Goal: Task Accomplishment & Management: Use online tool/utility

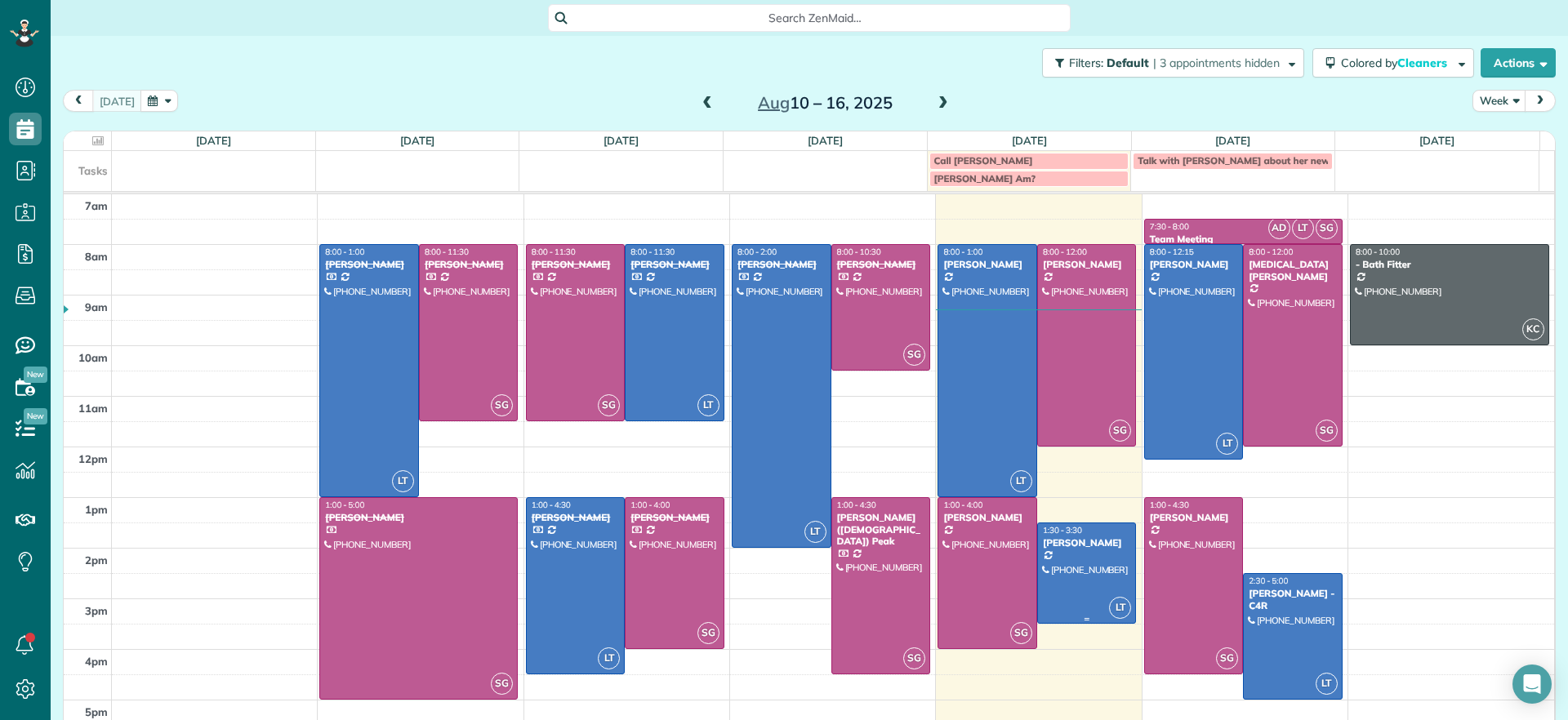
scroll to position [7, 7]
click at [934, 96] on span at bounding box center [943, 103] width 18 height 15
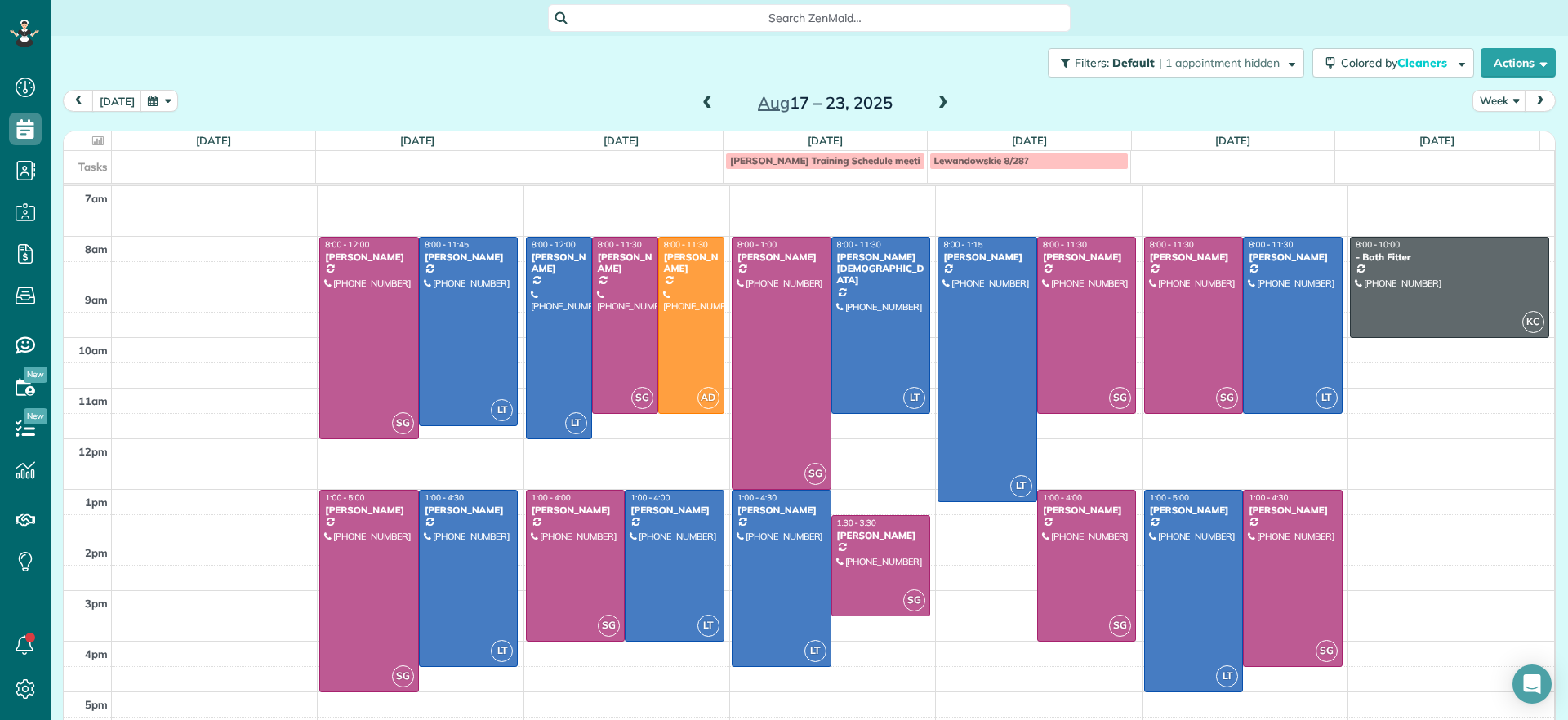
click at [934, 101] on span at bounding box center [943, 103] width 18 height 15
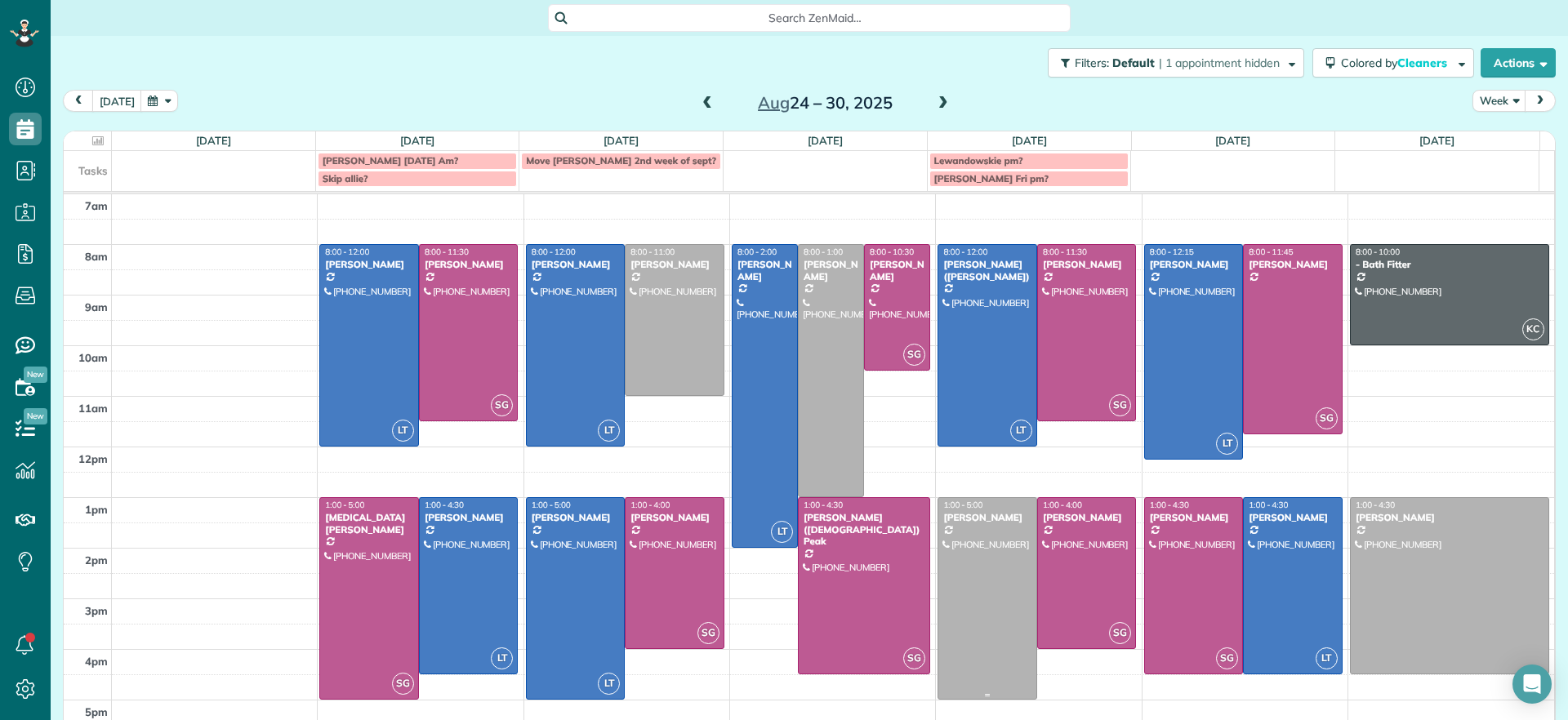
click at [959, 648] on div at bounding box center [987, 599] width 98 height 201
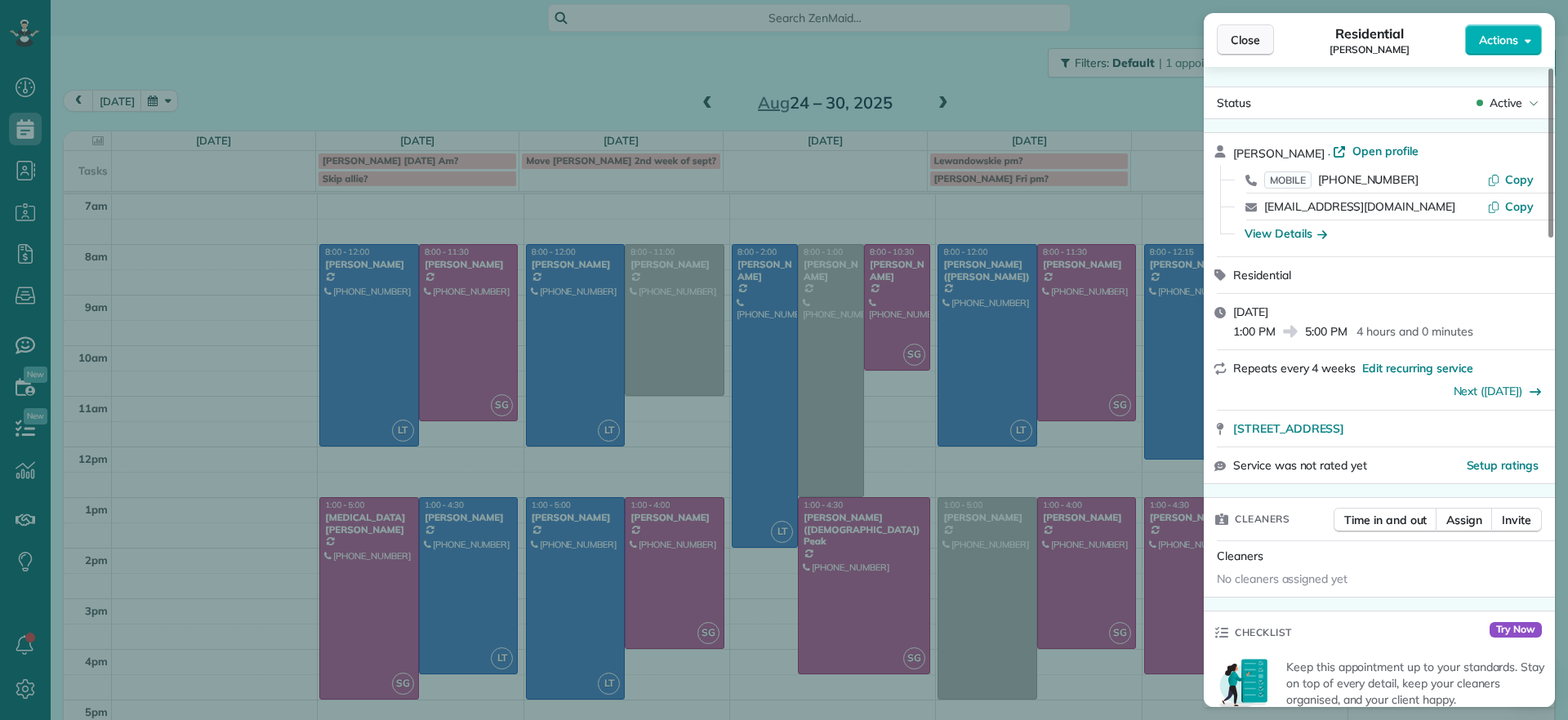
click at [1246, 38] on span "Close" at bounding box center [1245, 39] width 30 height 17
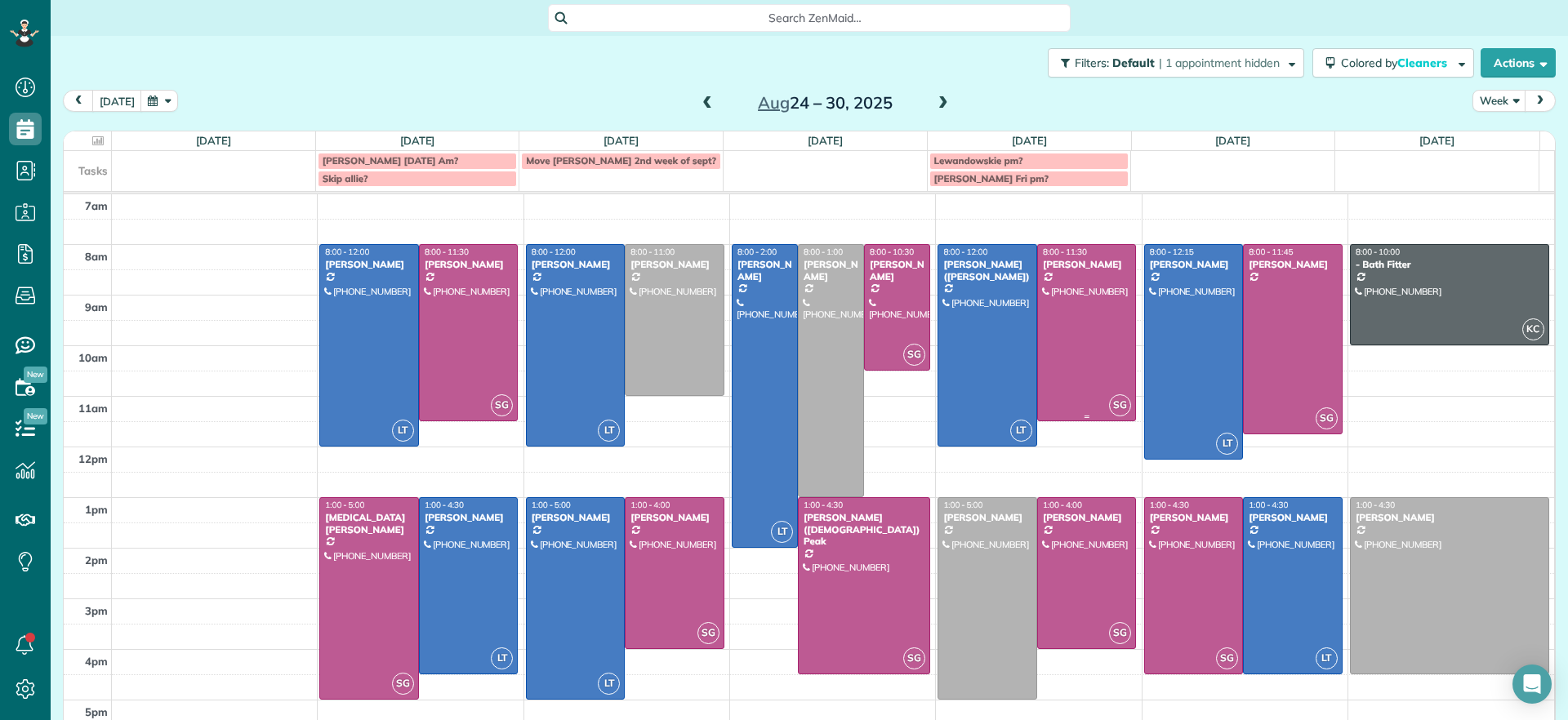
click at [1077, 314] on div at bounding box center [1087, 332] width 98 height 176
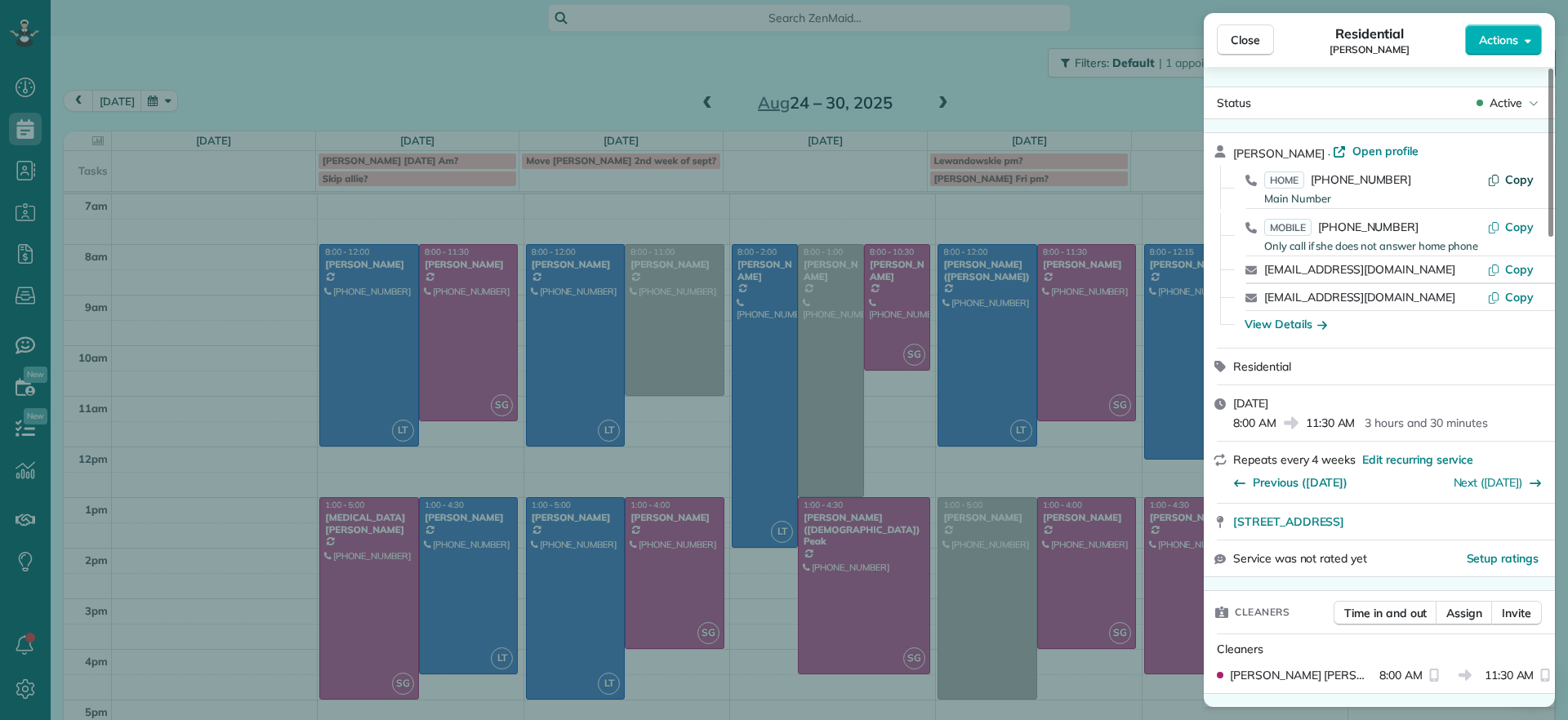
click at [1523, 178] on span "Copy" at bounding box center [1519, 179] width 29 height 15
